Goal: Task Accomplishment & Management: Manage account settings

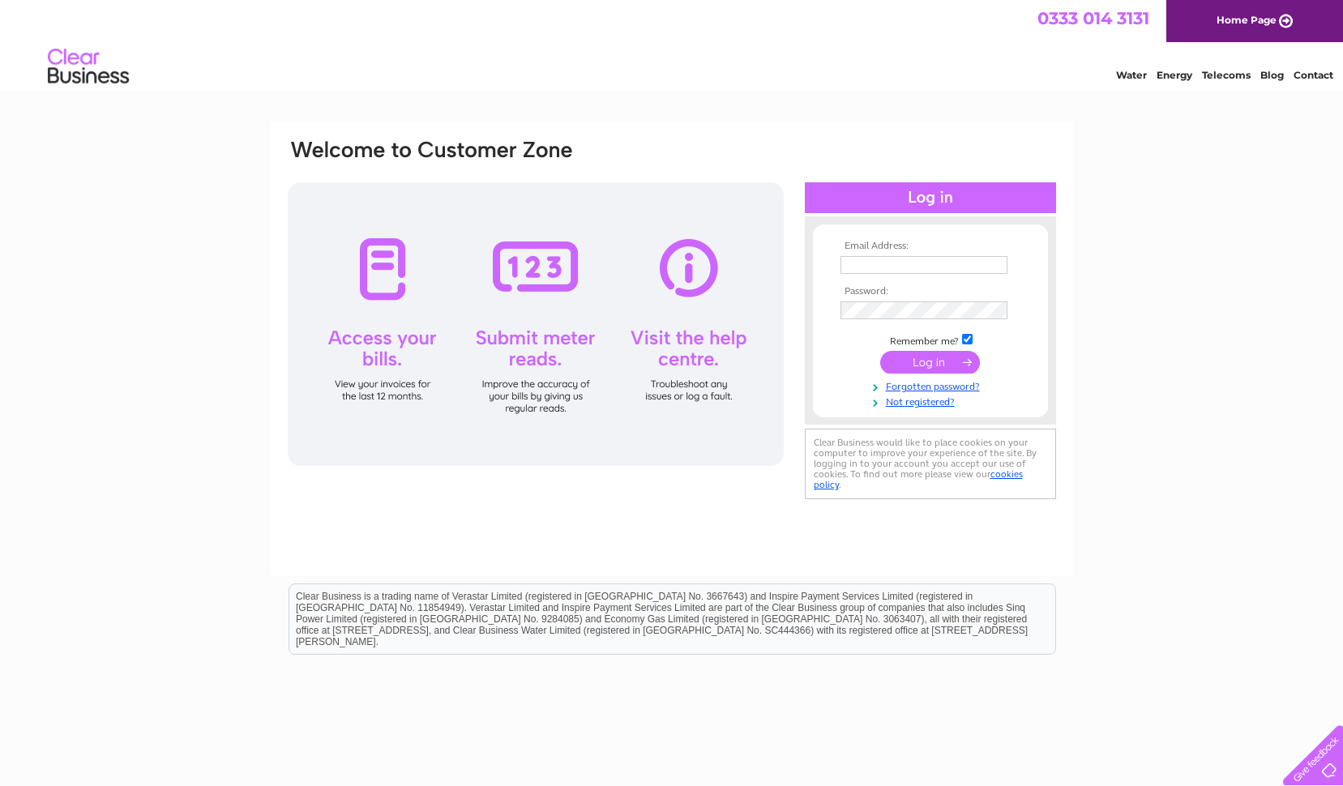
type input "sovereignmotors@btconnect.com"
drag, startPoint x: 931, startPoint y: 361, endPoint x: 924, endPoint y: 347, distance: 15.6
click at [931, 362] on input "submit" at bounding box center [930, 362] width 100 height 23
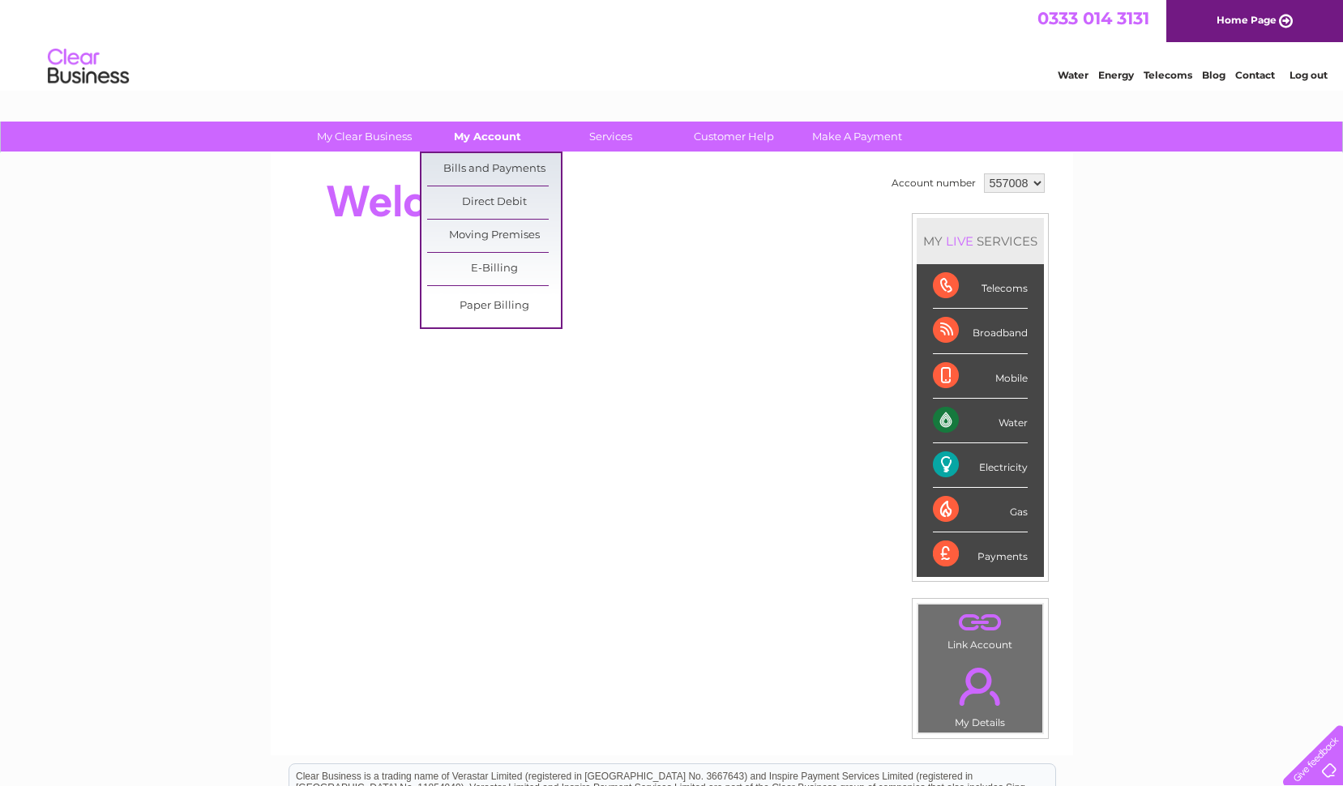
click at [493, 137] on link "My Account" at bounding box center [488, 137] width 134 height 30
click at [481, 166] on link "Bills and Payments" at bounding box center [494, 169] width 134 height 32
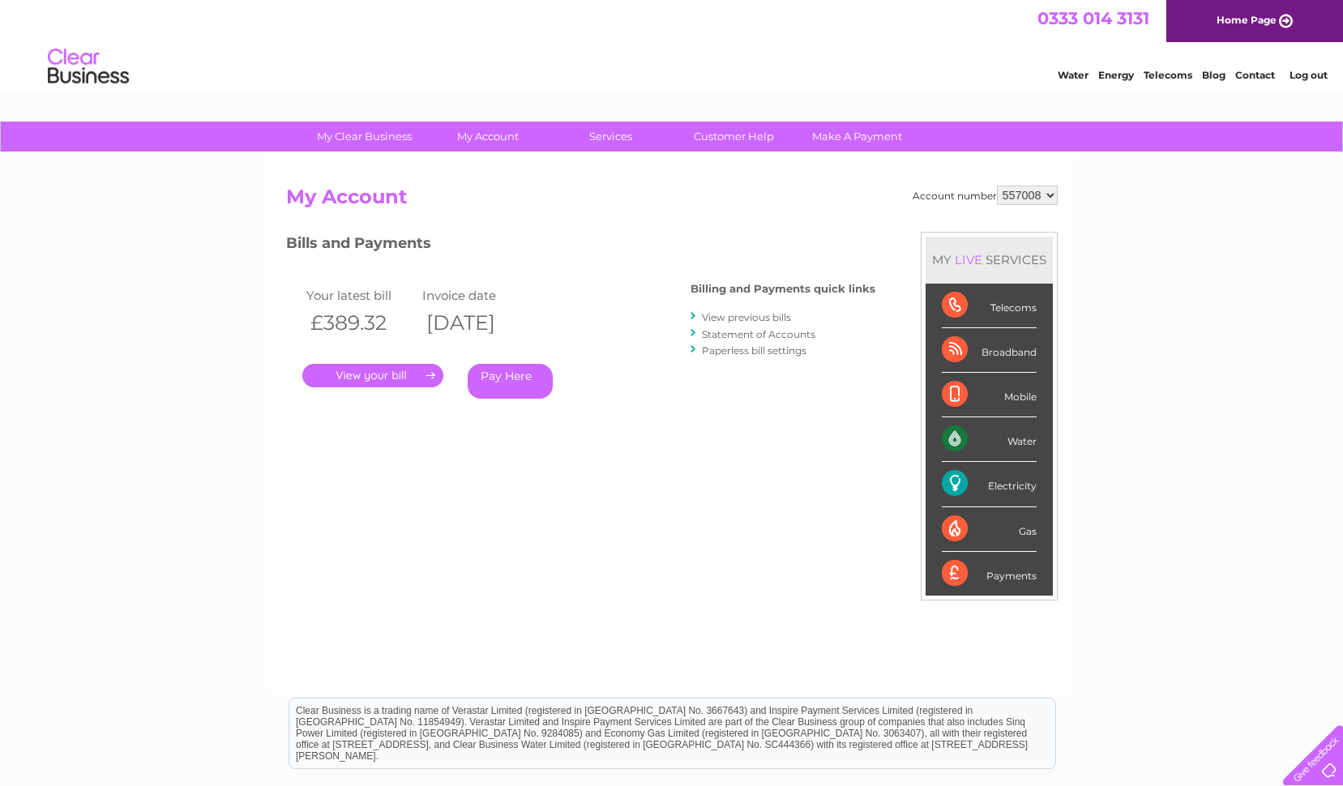
click at [362, 379] on link "." at bounding box center [372, 376] width 141 height 24
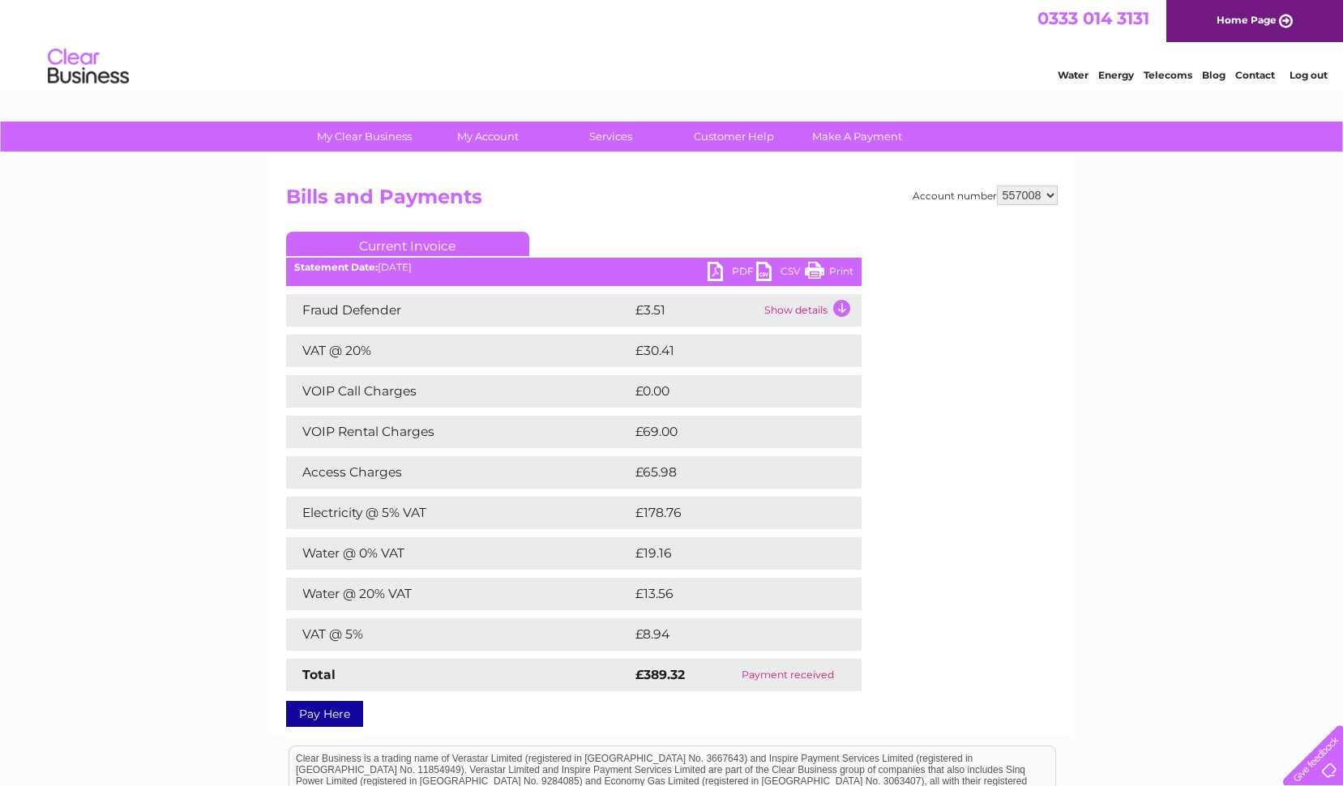
click at [842, 272] on link "Print" at bounding box center [829, 274] width 49 height 24
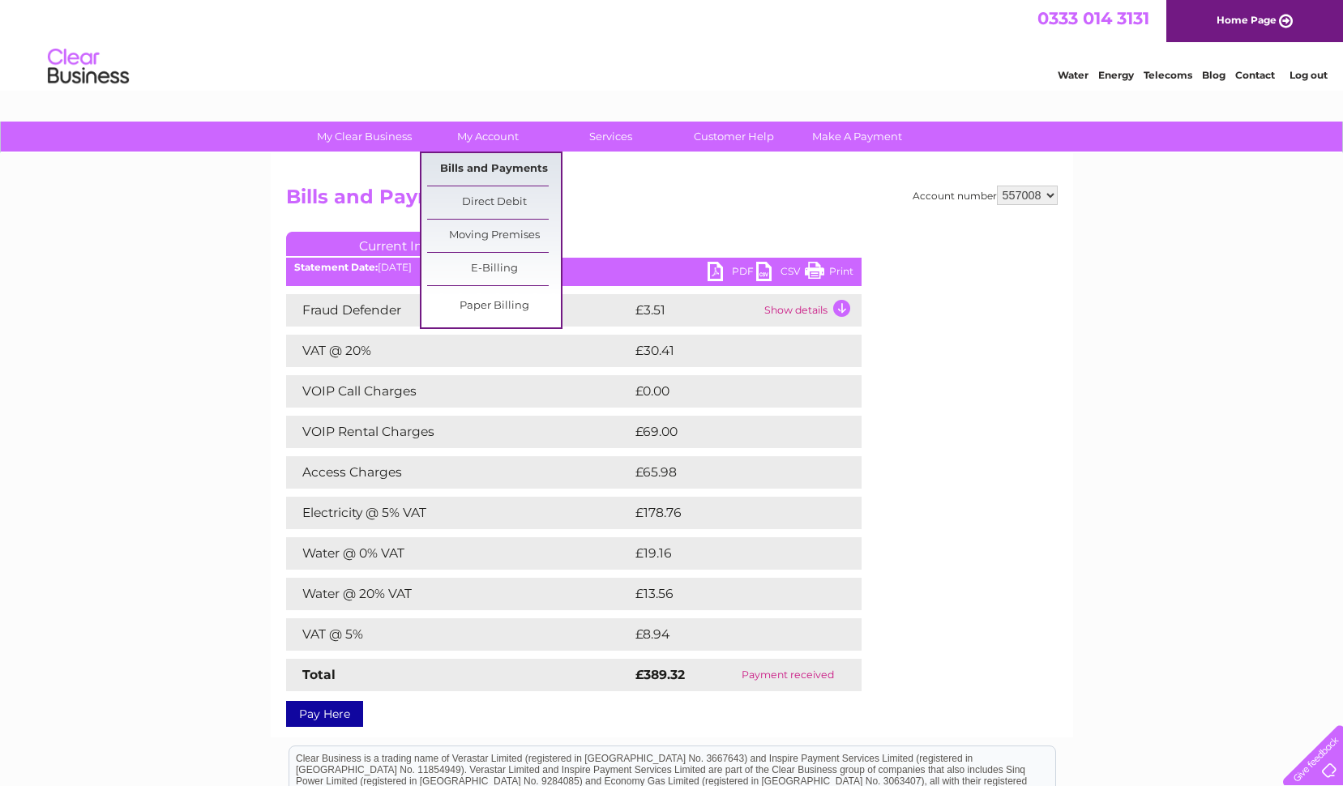
click at [461, 172] on link "Bills and Payments" at bounding box center [494, 169] width 134 height 32
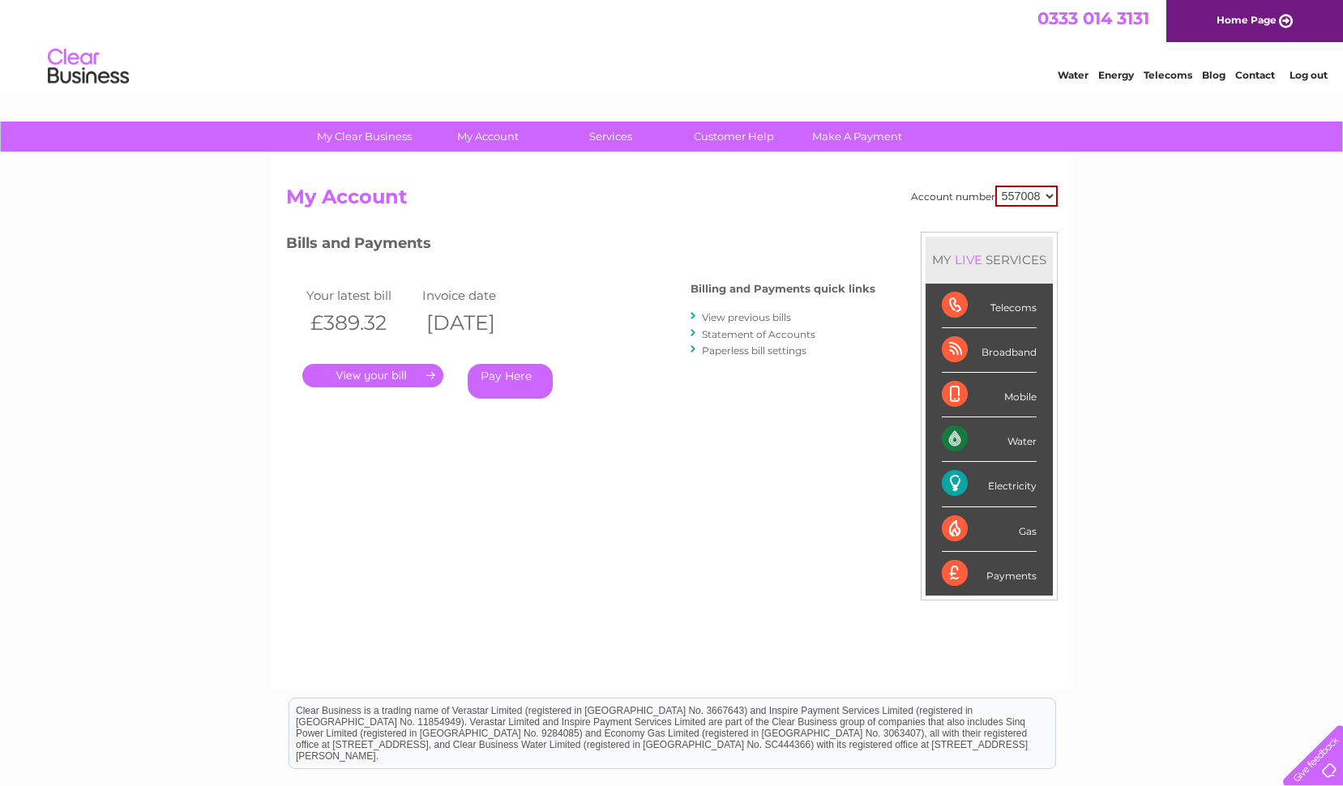
click at [752, 319] on link "View previous bills" at bounding box center [746, 317] width 89 height 12
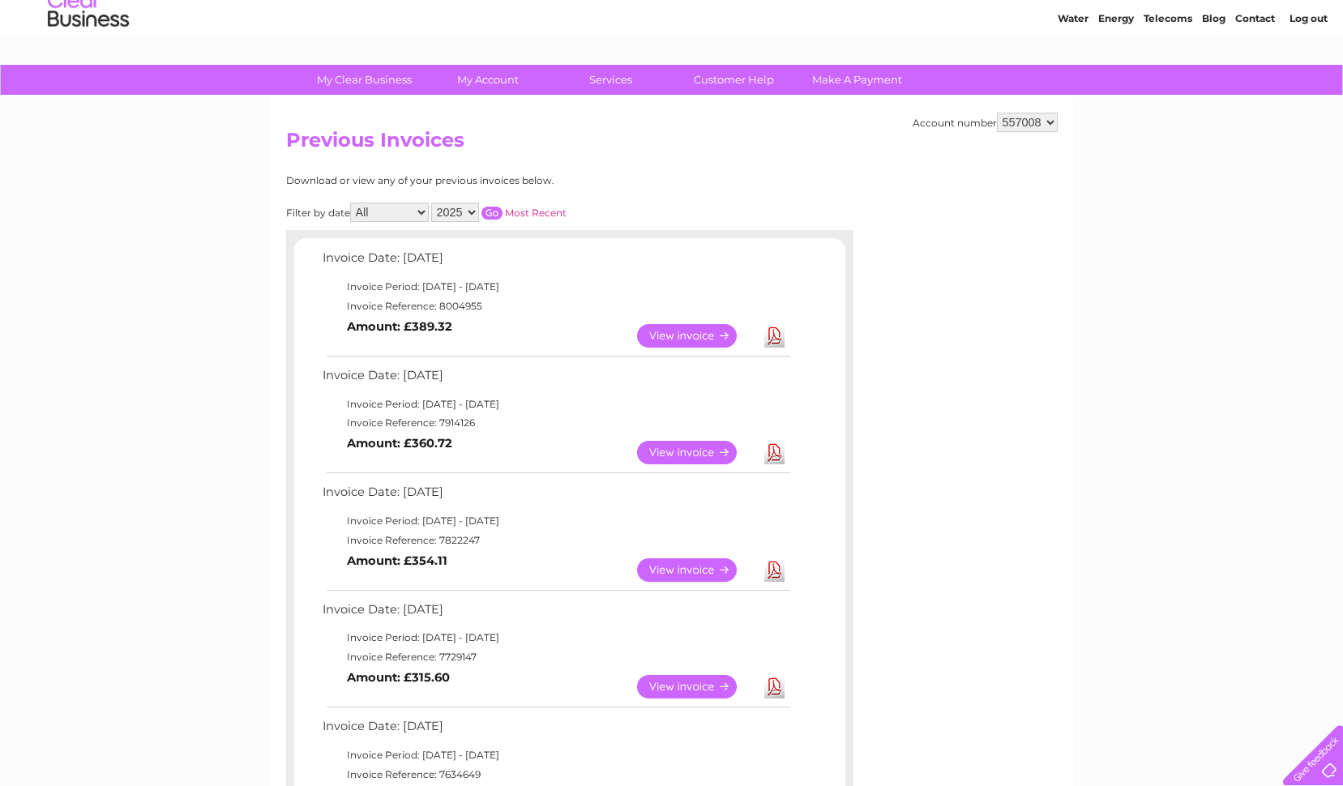
scroll to position [81, 0]
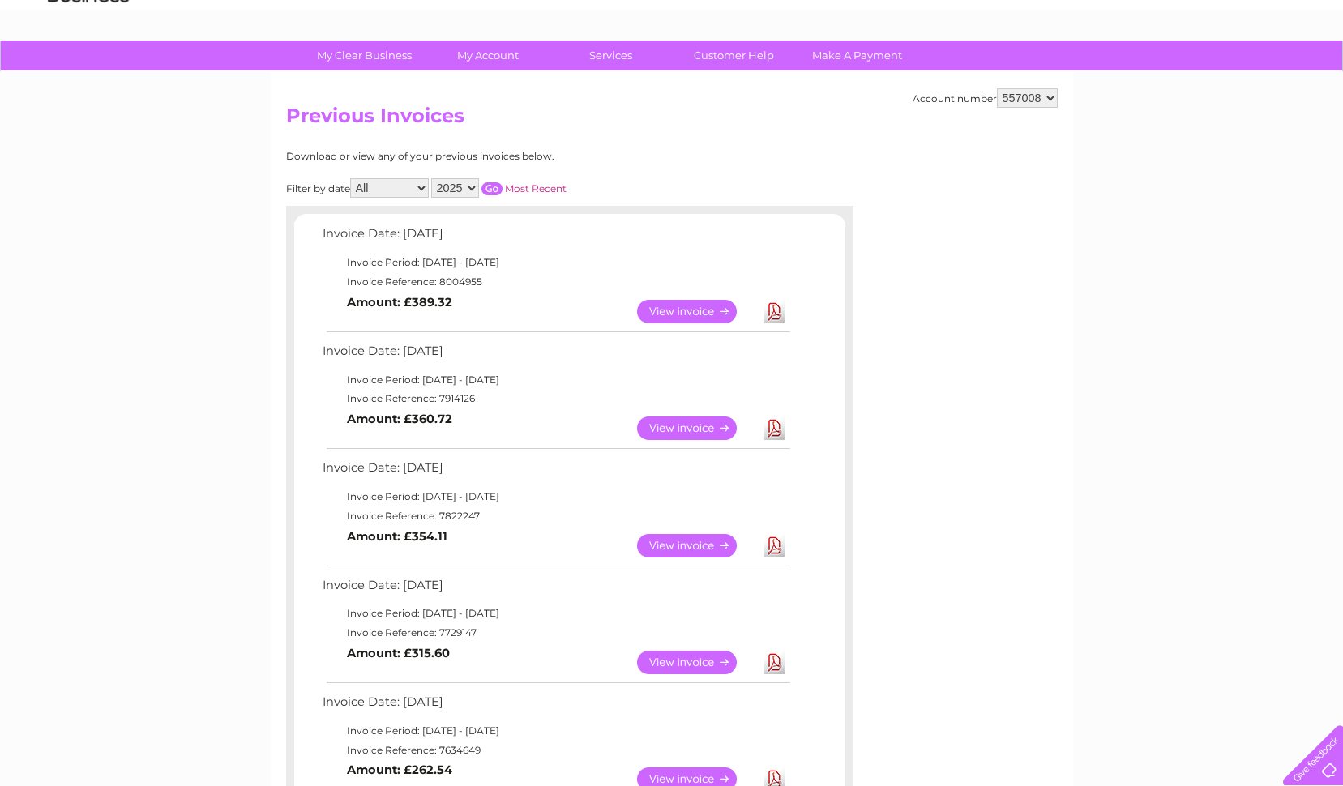
click at [782, 313] on link "Download" at bounding box center [774, 312] width 20 height 24
click at [700, 308] on link "View" at bounding box center [696, 312] width 119 height 24
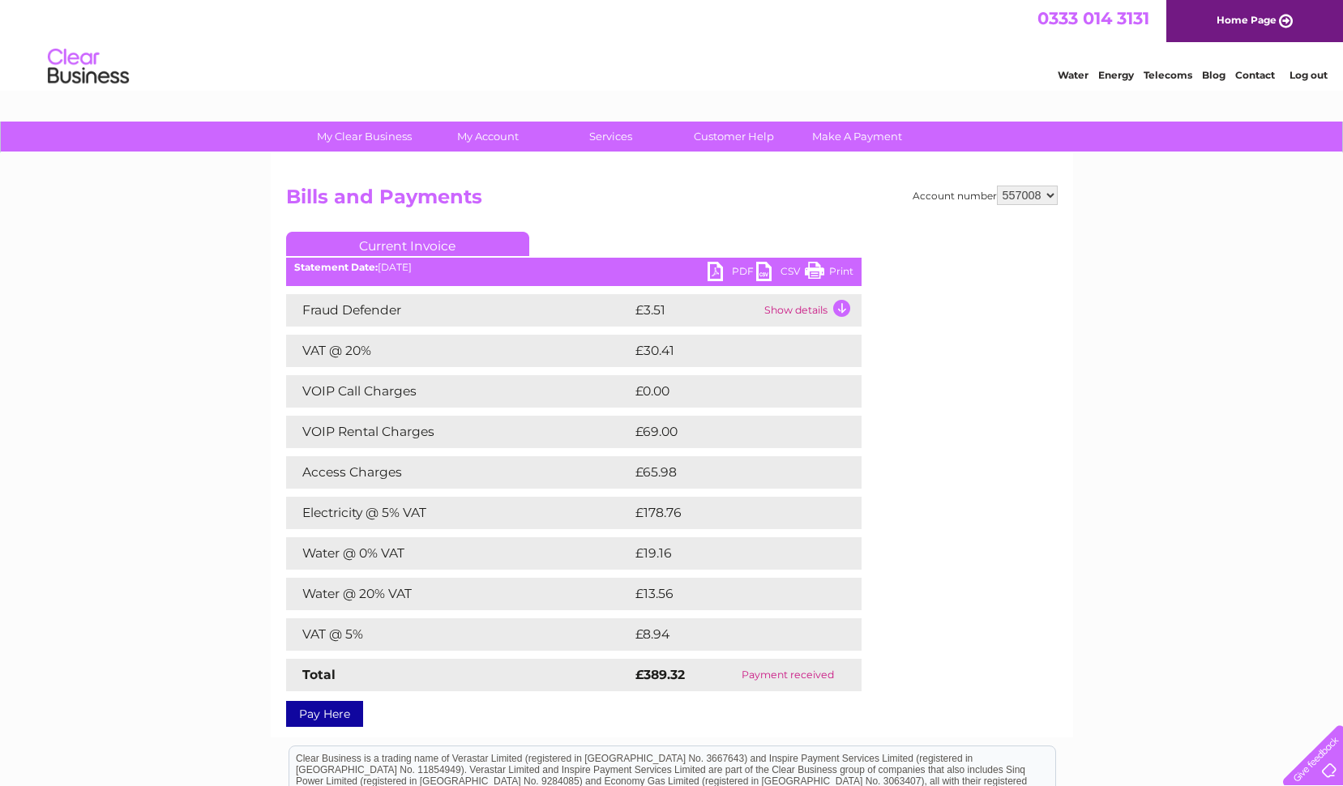
click at [717, 275] on link "PDF" at bounding box center [732, 274] width 49 height 24
click at [1225, 328] on div "My Clear Business Login Details My Details My Preferences Link Account My Accou…" at bounding box center [671, 568] width 1343 height 893
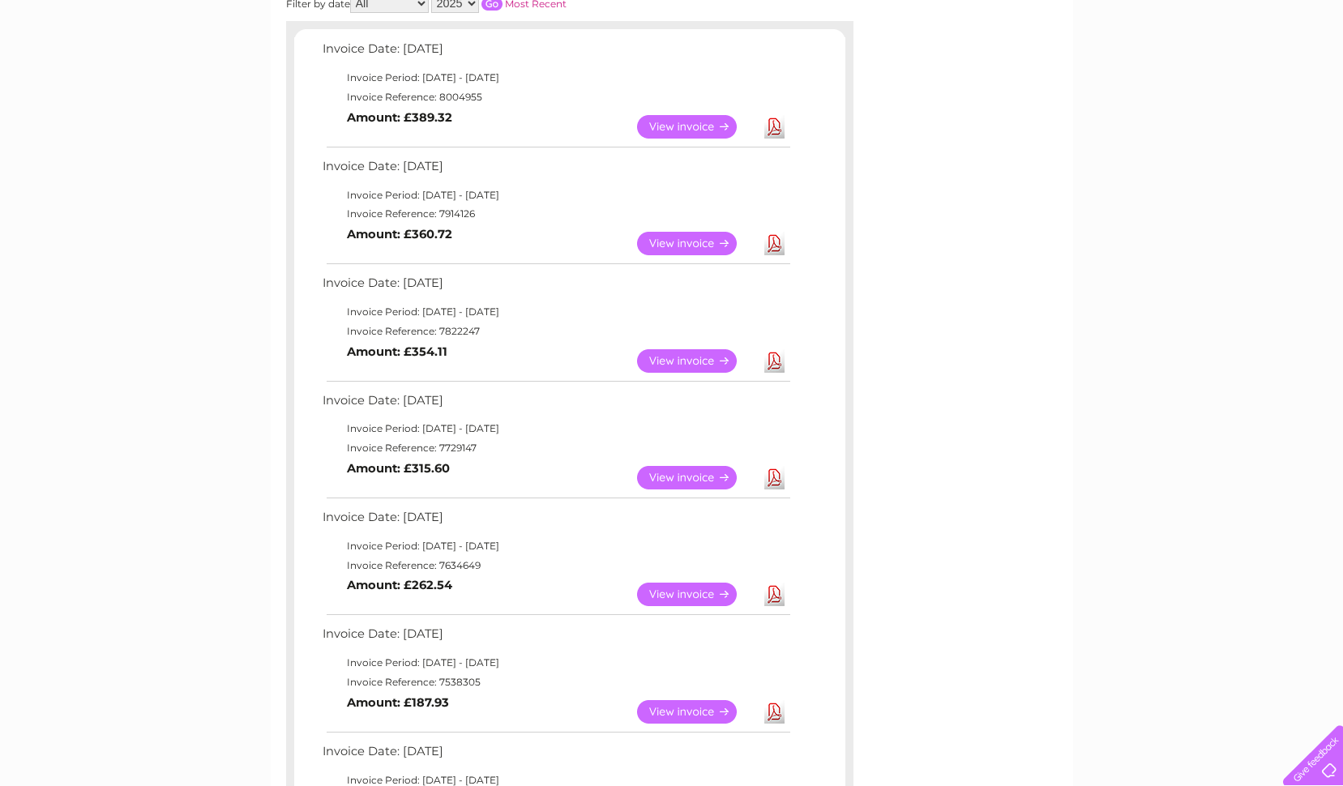
scroll to position [405, 0]
